Goal: Find specific page/section: Find specific page/section

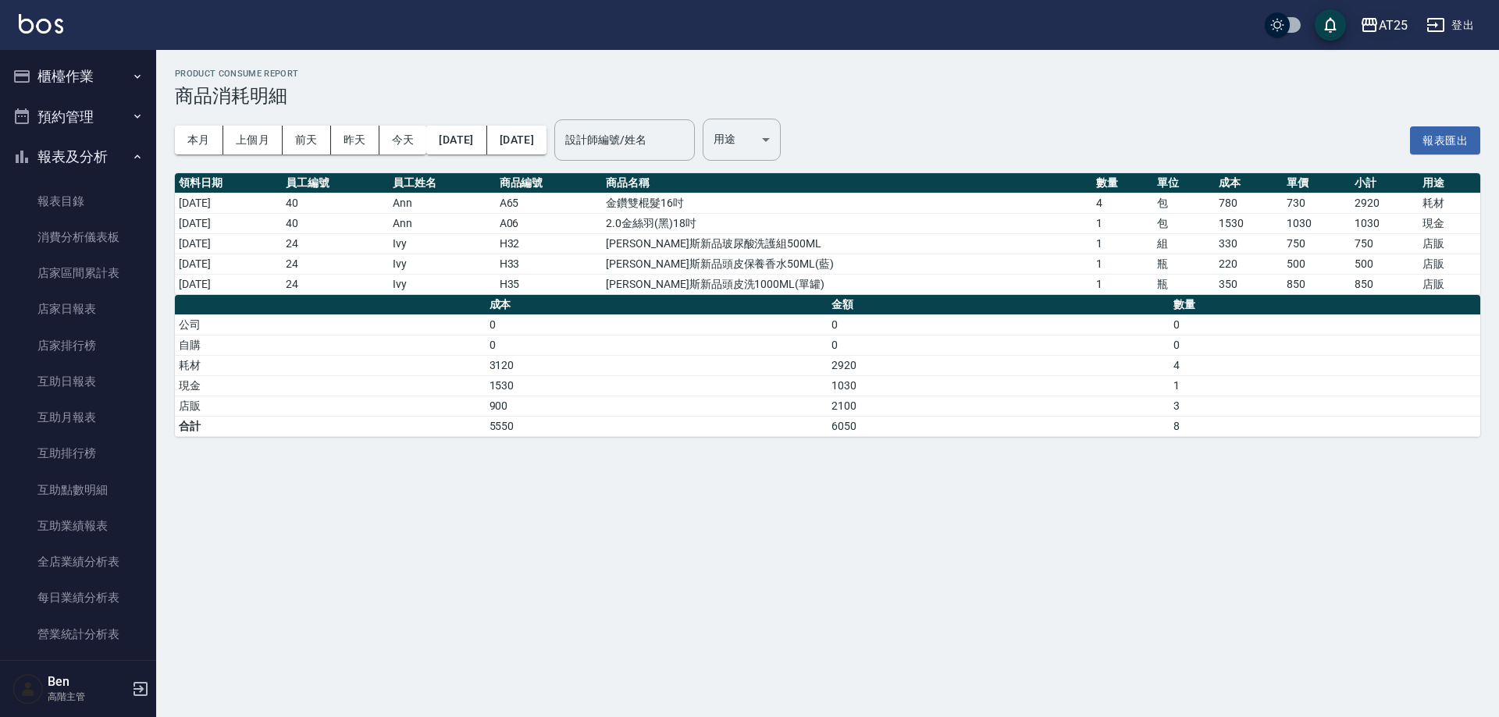
click at [1397, 32] on div "AT25" at bounding box center [1393, 26] width 29 height 20
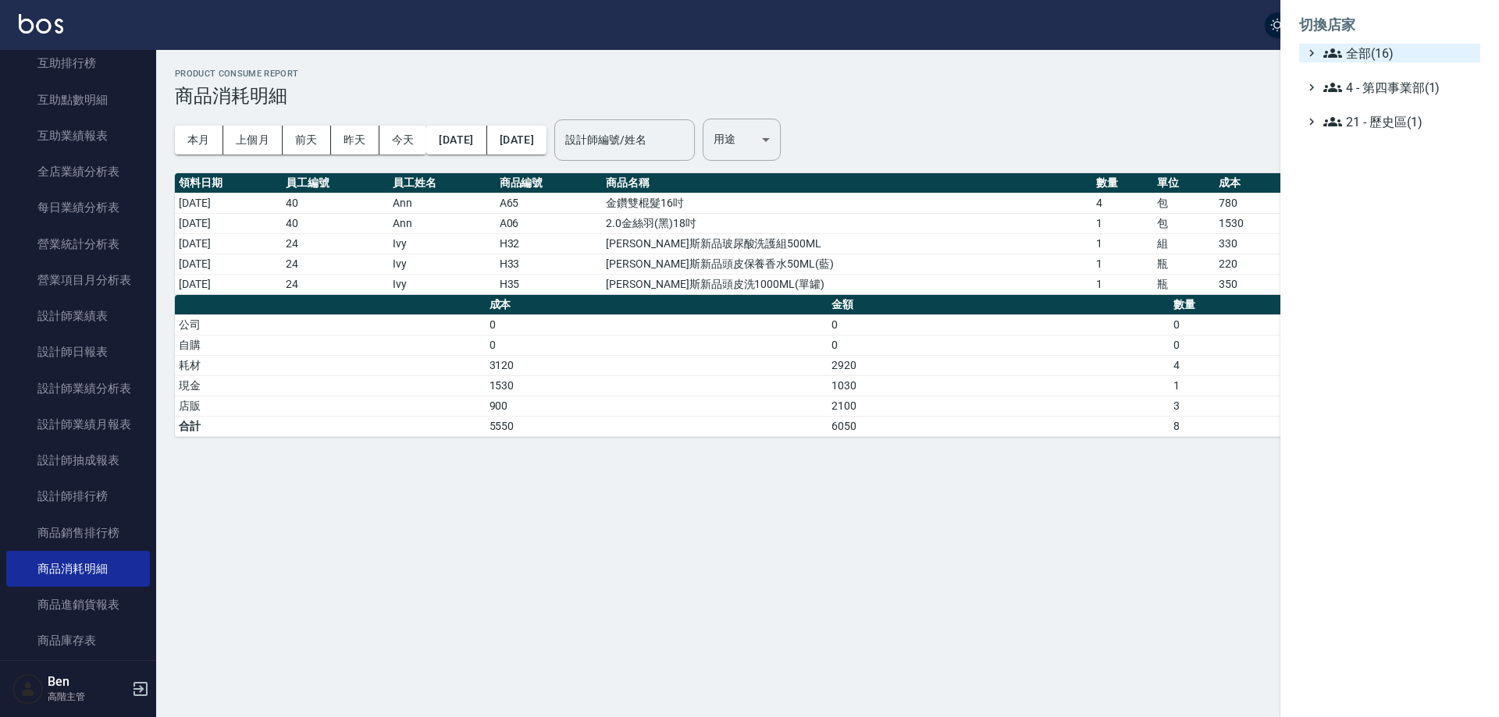
click at [1405, 57] on span "全部(16)" at bounding box center [1398, 53] width 151 height 19
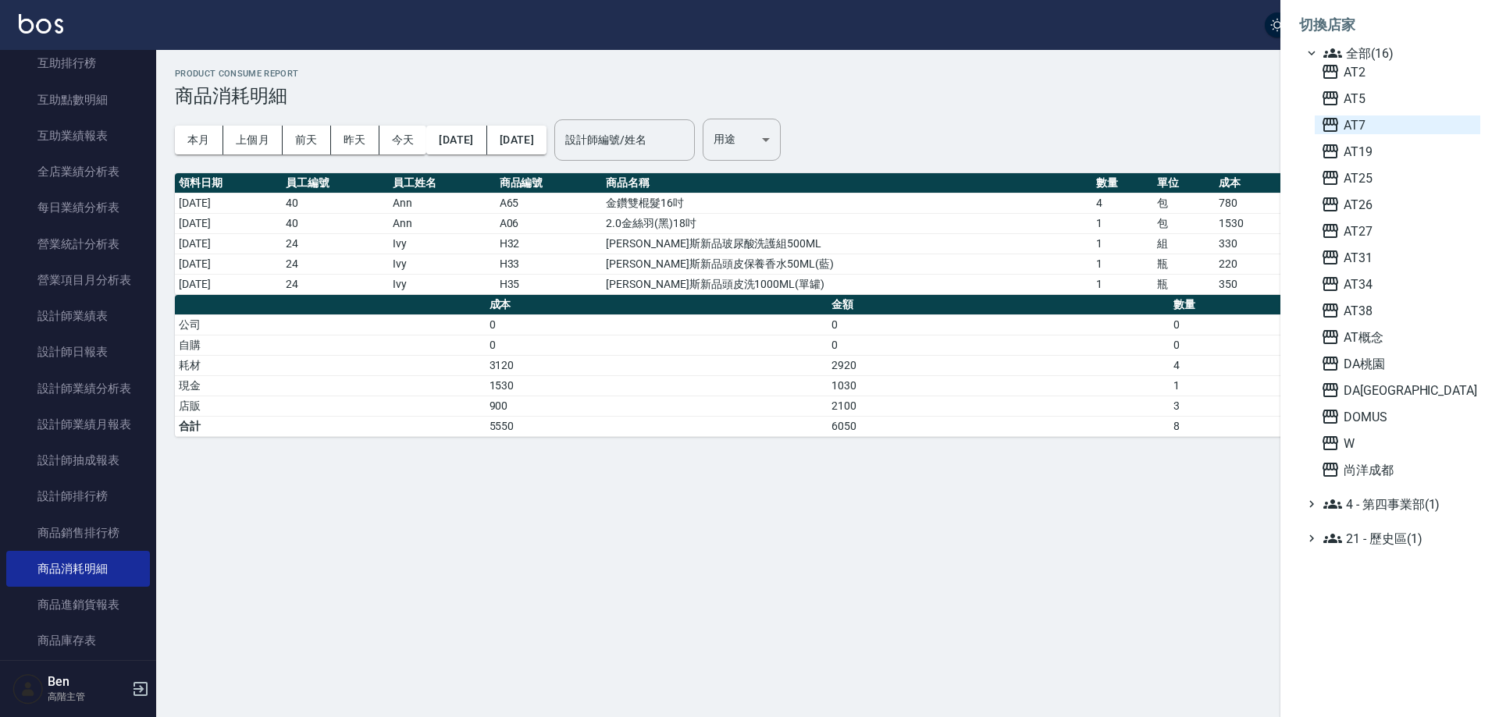
click at [1397, 130] on span "AT7" at bounding box center [1397, 125] width 153 height 19
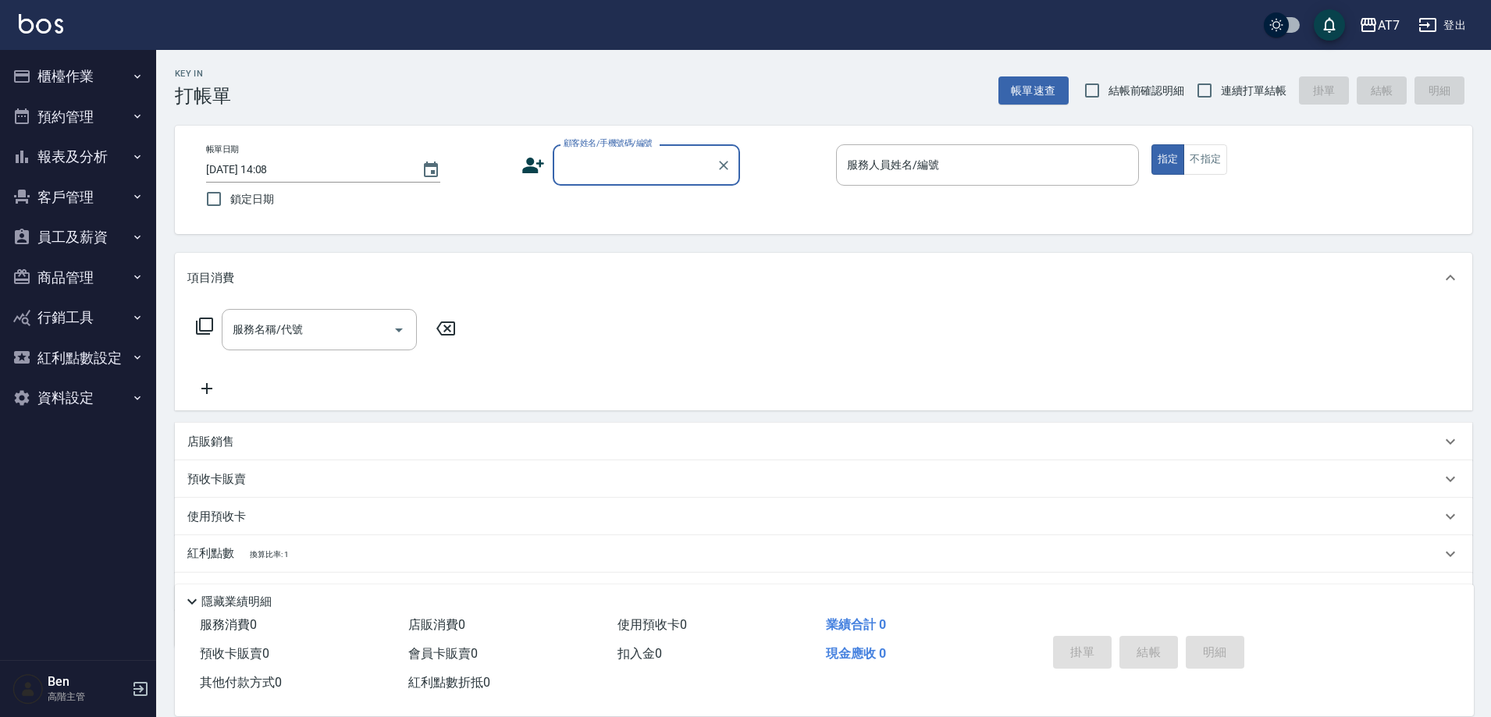
click at [97, 243] on button "員工及薪資" at bounding box center [78, 237] width 144 height 41
